Goal: Transaction & Acquisition: Book appointment/travel/reservation

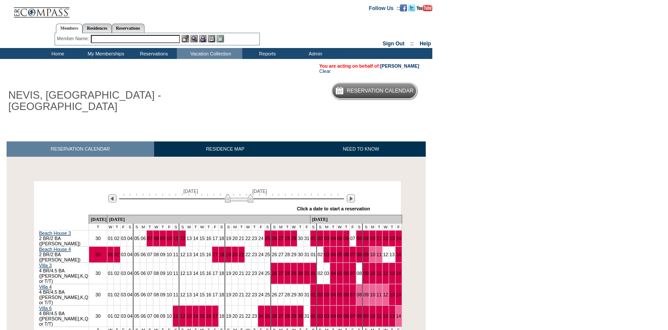
drag, startPoint x: 127, startPoint y: 199, endPoint x: 233, endPoint y: 201, distance: 105.6
click at [233, 201] on img at bounding box center [239, 198] width 28 height 9
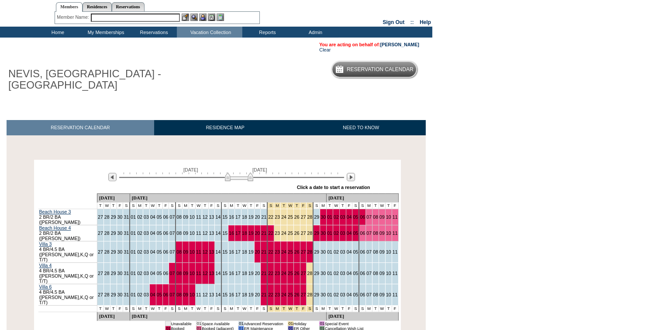
scroll to position [39, 0]
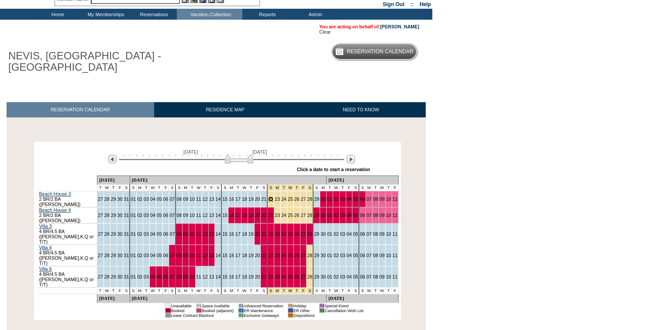
click at [268, 199] on link "22" at bounding box center [270, 198] width 5 height 5
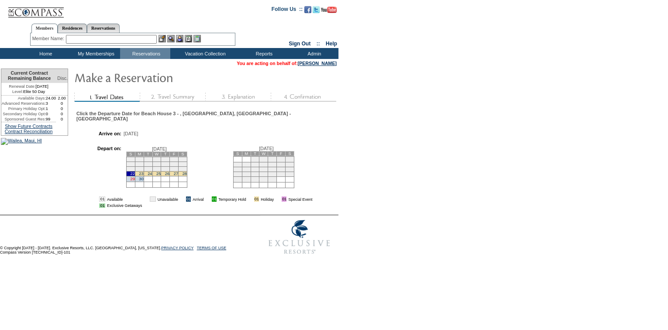
click at [134, 179] on link "29" at bounding box center [132, 179] width 4 height 4
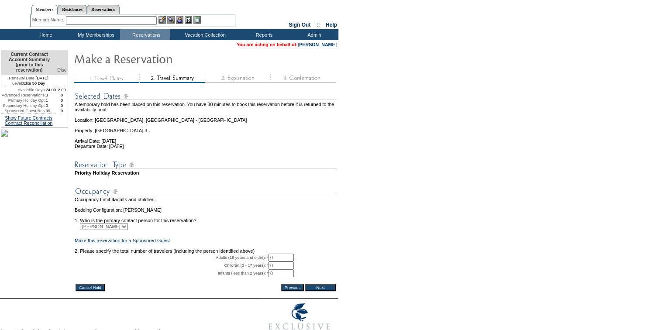
scroll to position [64, 0]
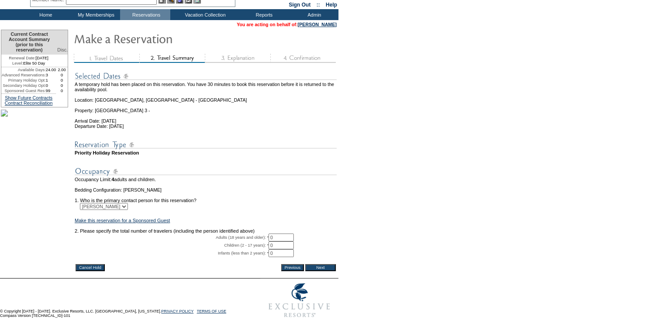
drag, startPoint x: 278, startPoint y: 227, endPoint x: 261, endPoint y: 228, distance: 17.5
click at [261, 233] on tr "Adults (18 years and older): * 0 * *" at bounding box center [206, 237] width 262 height 8
type input "1"
click at [327, 264] on input "Next" at bounding box center [320, 267] width 31 height 7
